Goal: Task Accomplishment & Management: Use online tool/utility

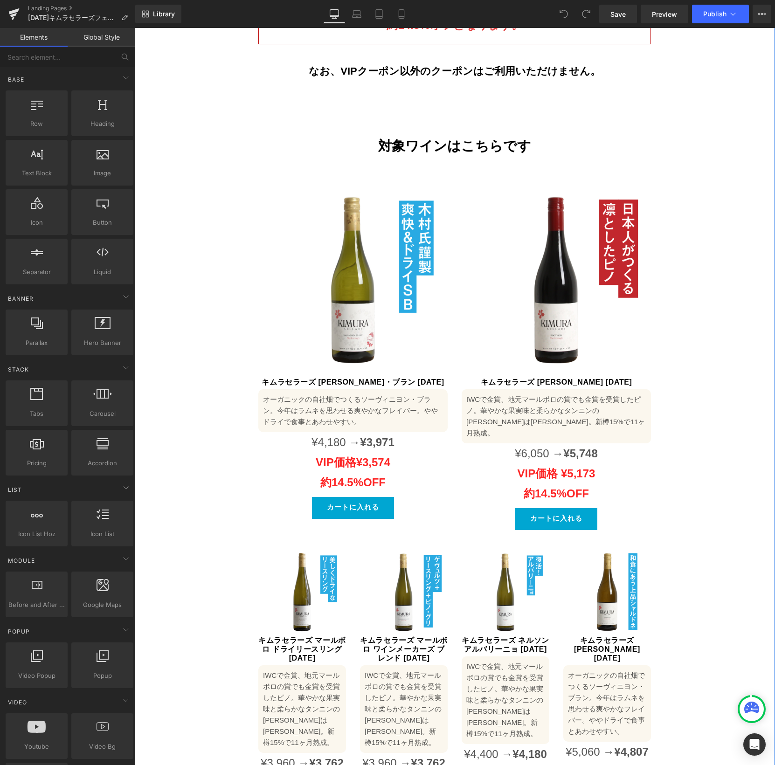
scroll to position [512, 0]
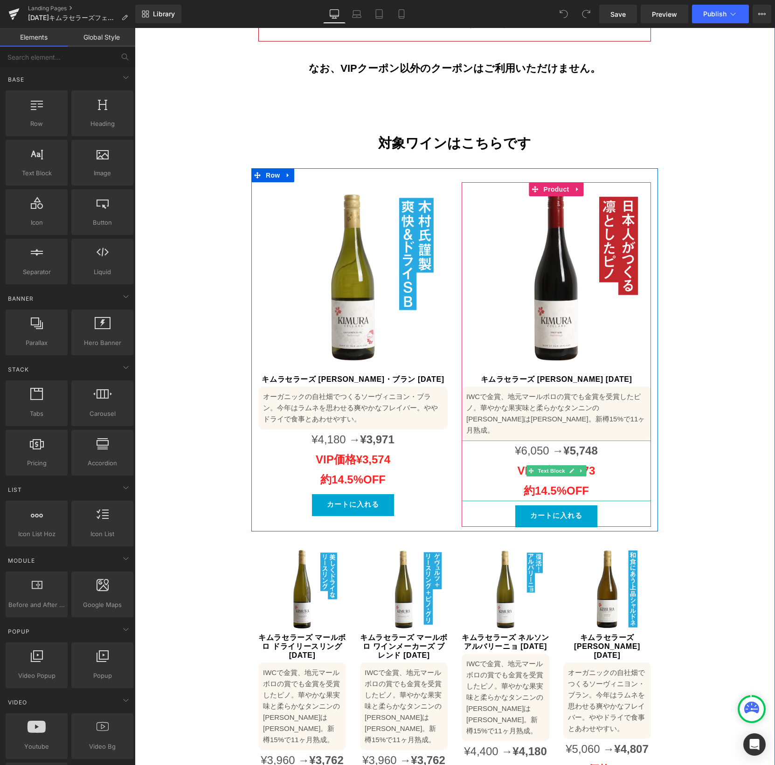
click at [587, 464] on strong "VIP価格 ¥5,173" at bounding box center [556, 470] width 78 height 13
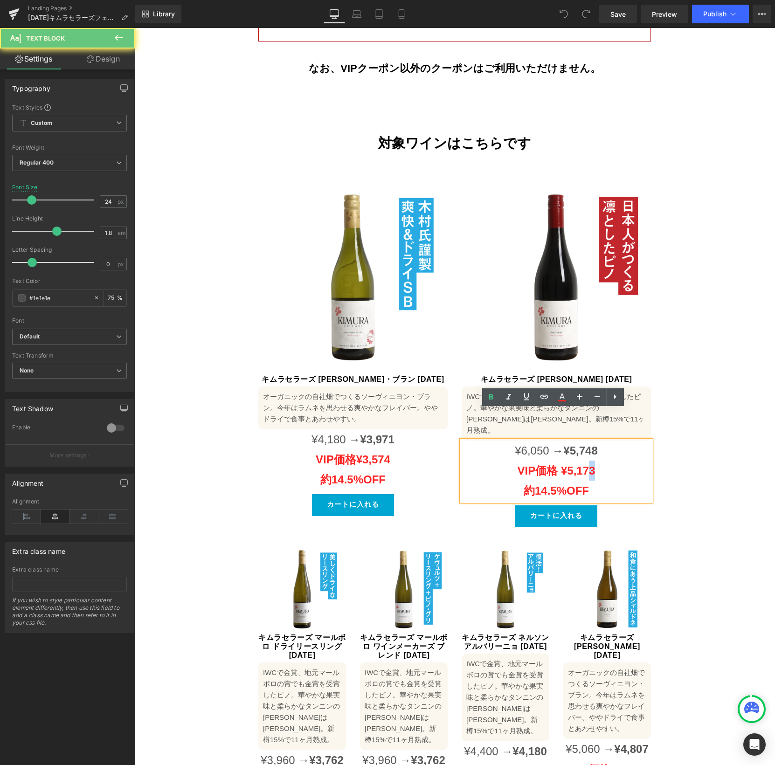
click at [593, 461] on p "VIP価格 ¥5,173" at bounding box center [556, 471] width 189 height 20
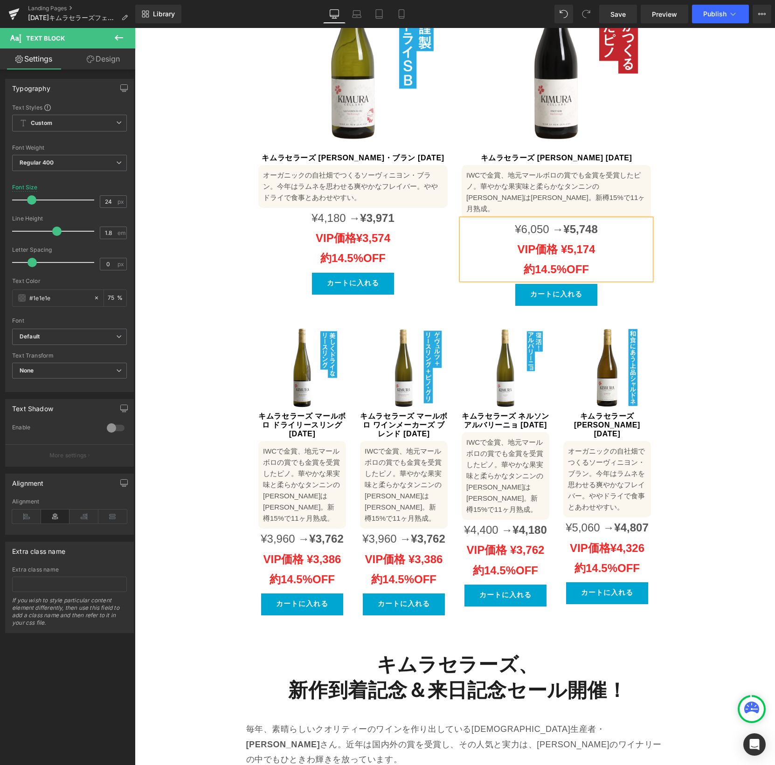
scroll to position [788, 0]
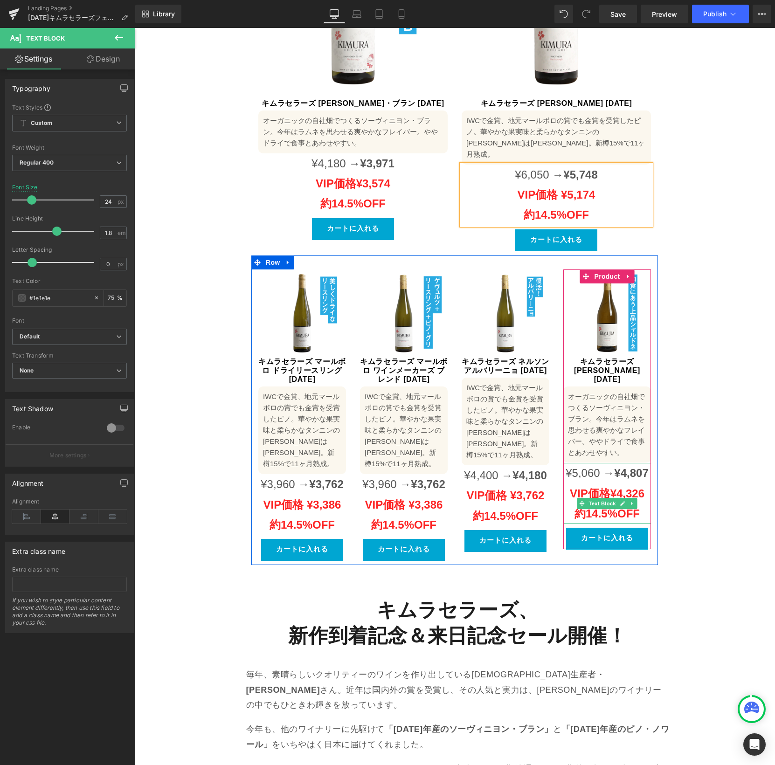
click at [642, 473] on p "¥5,060 → ¥4,807 VIP 価格 ¥4,326" at bounding box center [607, 483] width 88 height 40
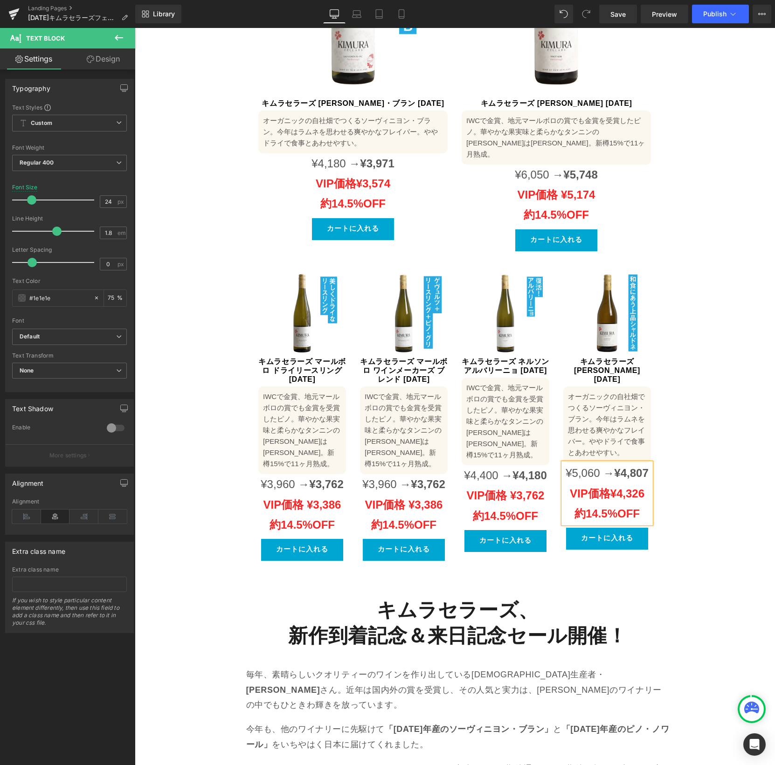
drag, startPoint x: 632, startPoint y: 475, endPoint x: 639, endPoint y: 471, distance: 7.9
click at [632, 487] on strong "¥4,326" at bounding box center [627, 493] width 34 height 13
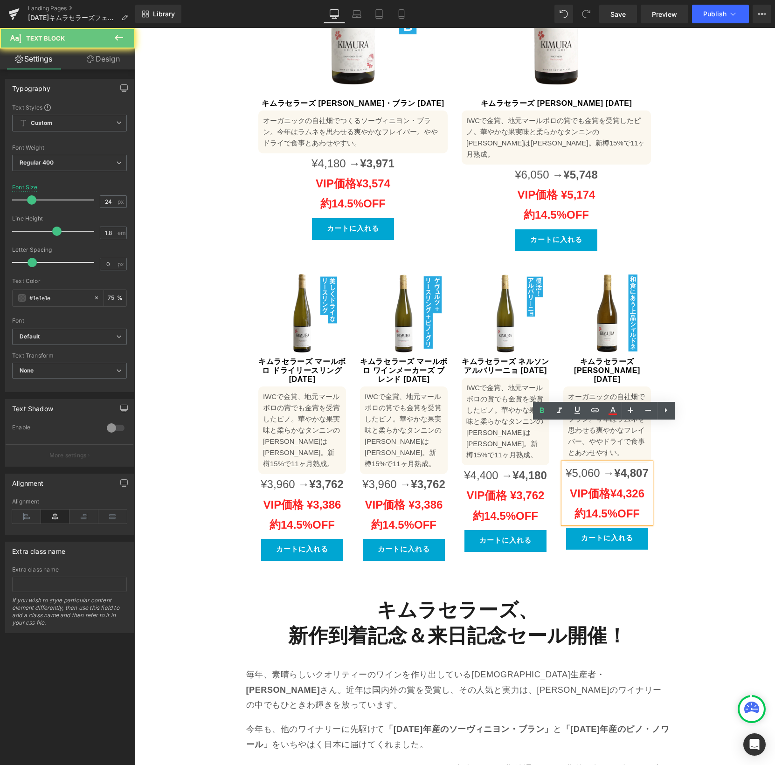
click at [640, 487] on strong "¥4,326" at bounding box center [627, 493] width 34 height 13
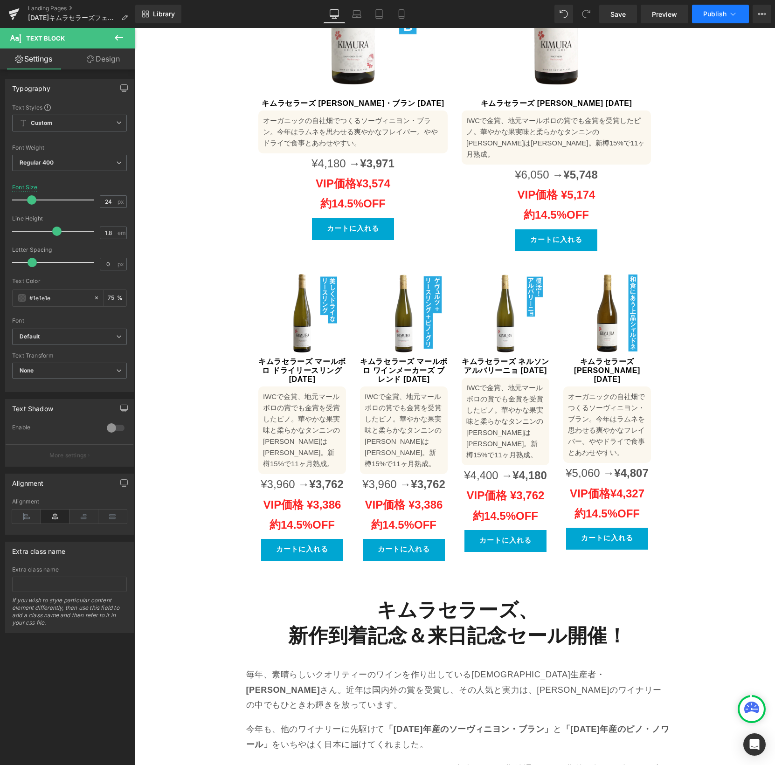
click at [720, 14] on span "Publish" at bounding box center [714, 13] width 23 height 7
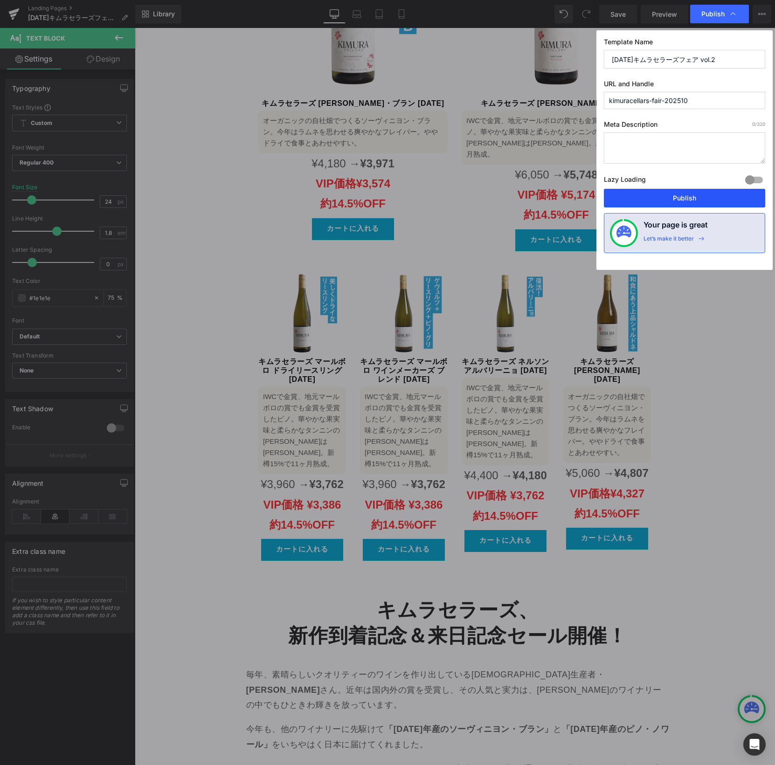
click at [678, 200] on button "Publish" at bounding box center [684, 198] width 161 height 19
